Goal: Book appointment/travel/reservation

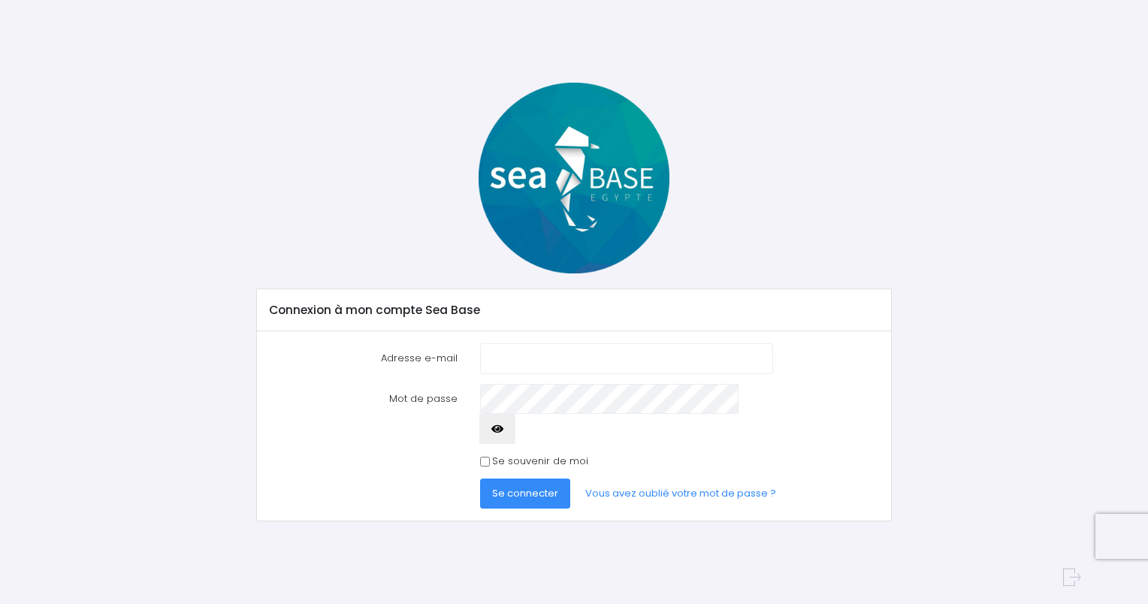
type input "sevhancol@hotmail.com"
click at [528, 486] on span "Se connecter" at bounding box center [525, 493] width 66 height 14
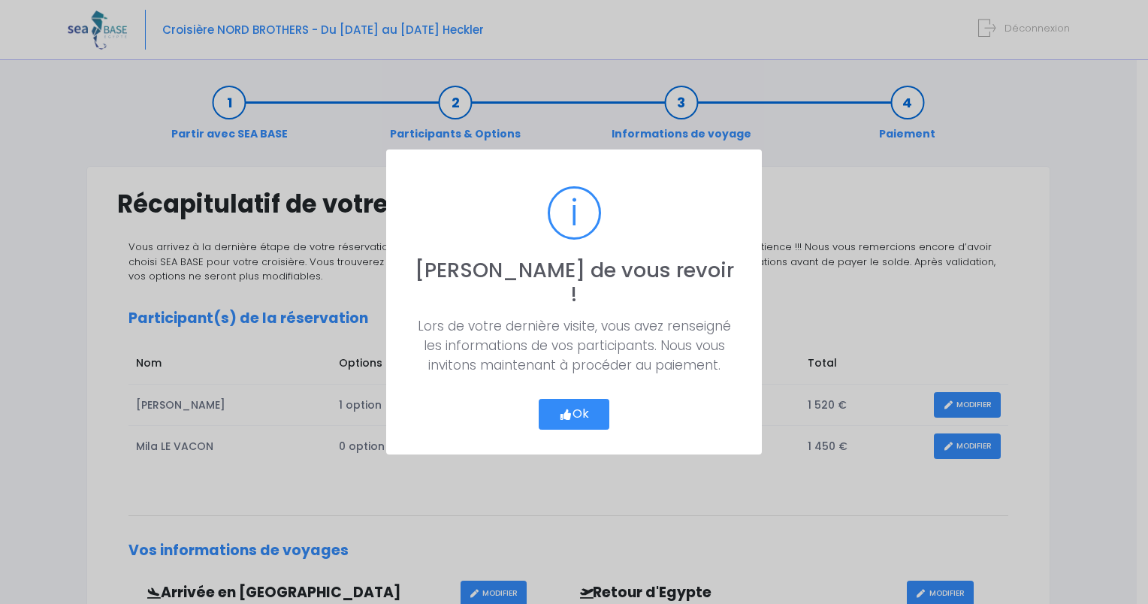
click at [582, 399] on button "Ok" at bounding box center [574, 415] width 71 height 32
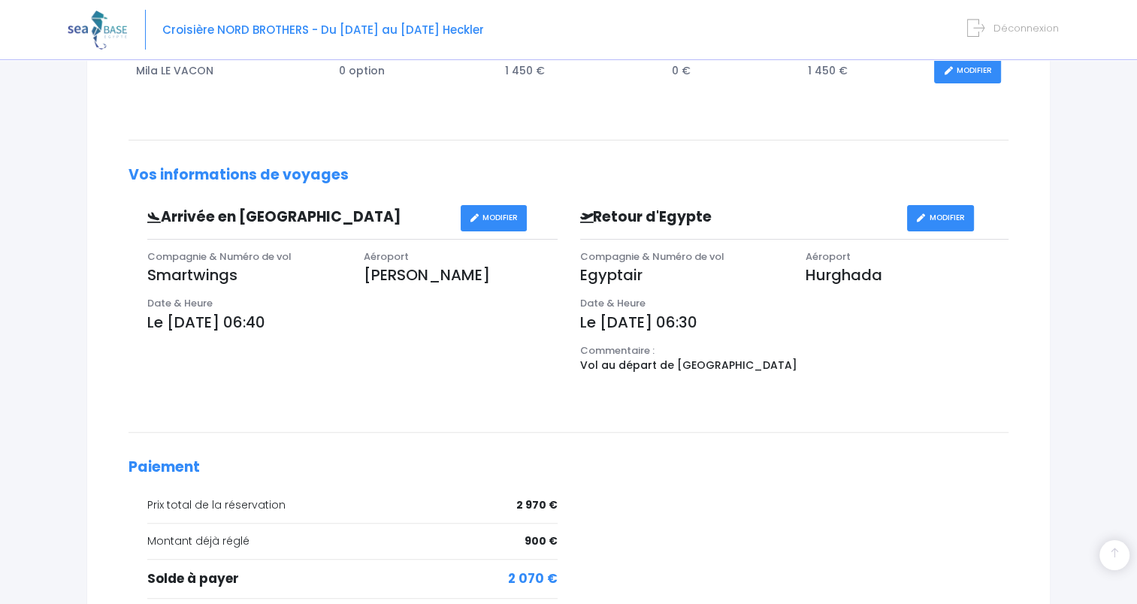
scroll to position [526, 0]
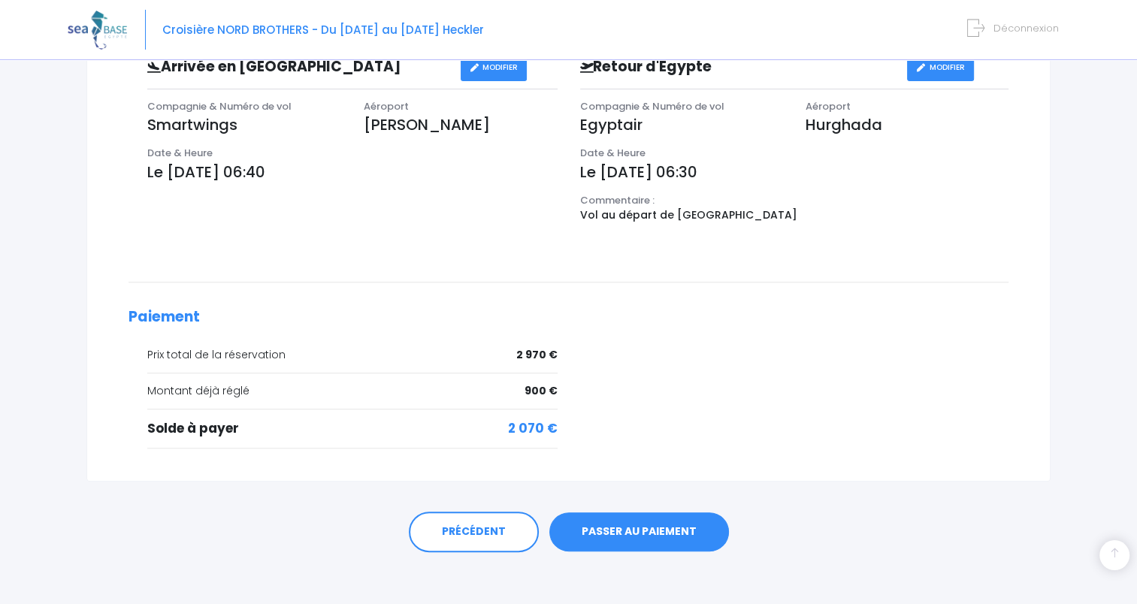
click at [660, 533] on link "PASSER AU PAIEMENT" at bounding box center [639, 531] width 180 height 39
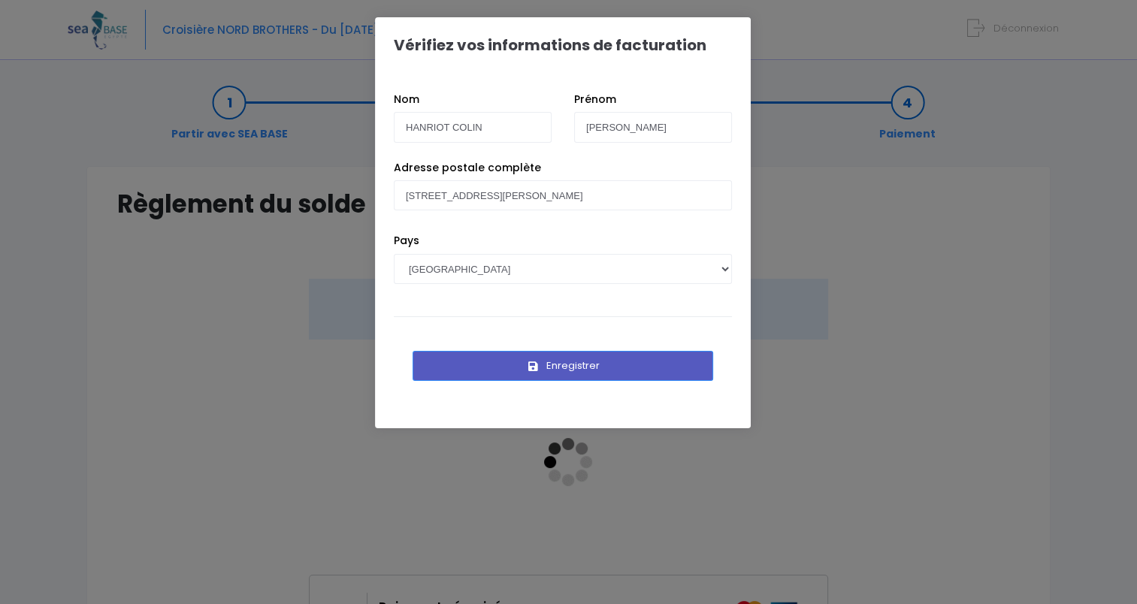
click at [569, 370] on button "Enregistrer" at bounding box center [563, 366] width 301 height 30
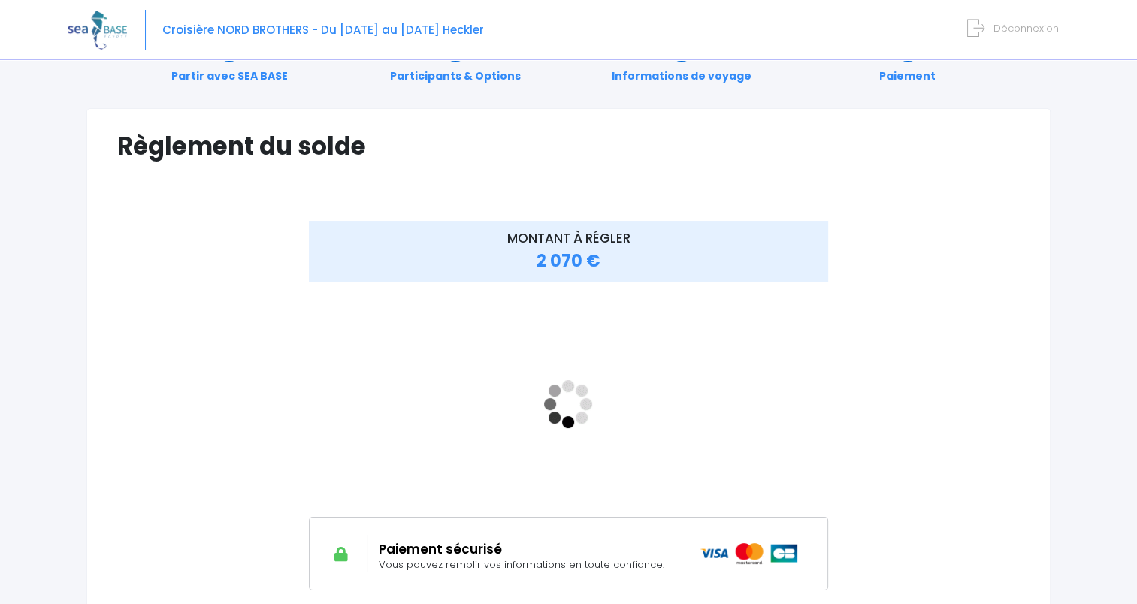
scroll to position [219, 0]
